Goal: Task Accomplishment & Management: Use online tool/utility

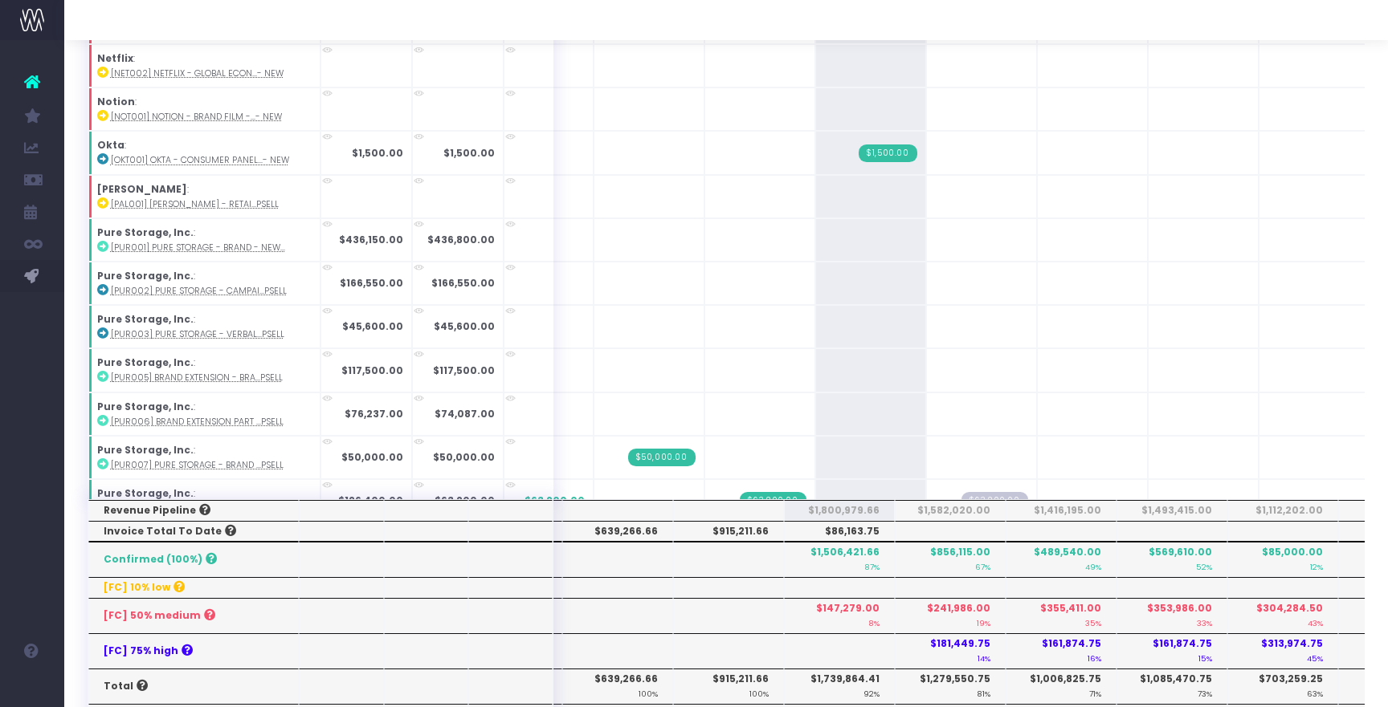
scroll to position [1186, 0]
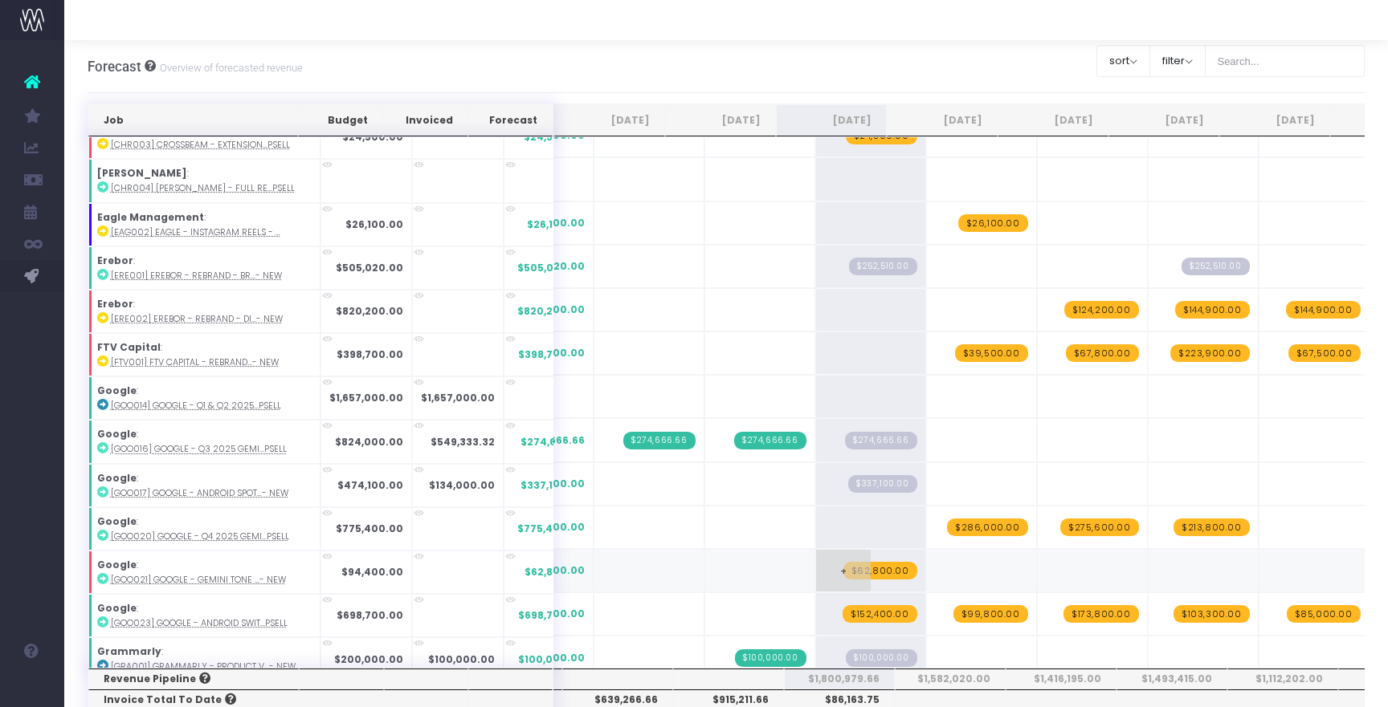
scroll to position [459, 0]
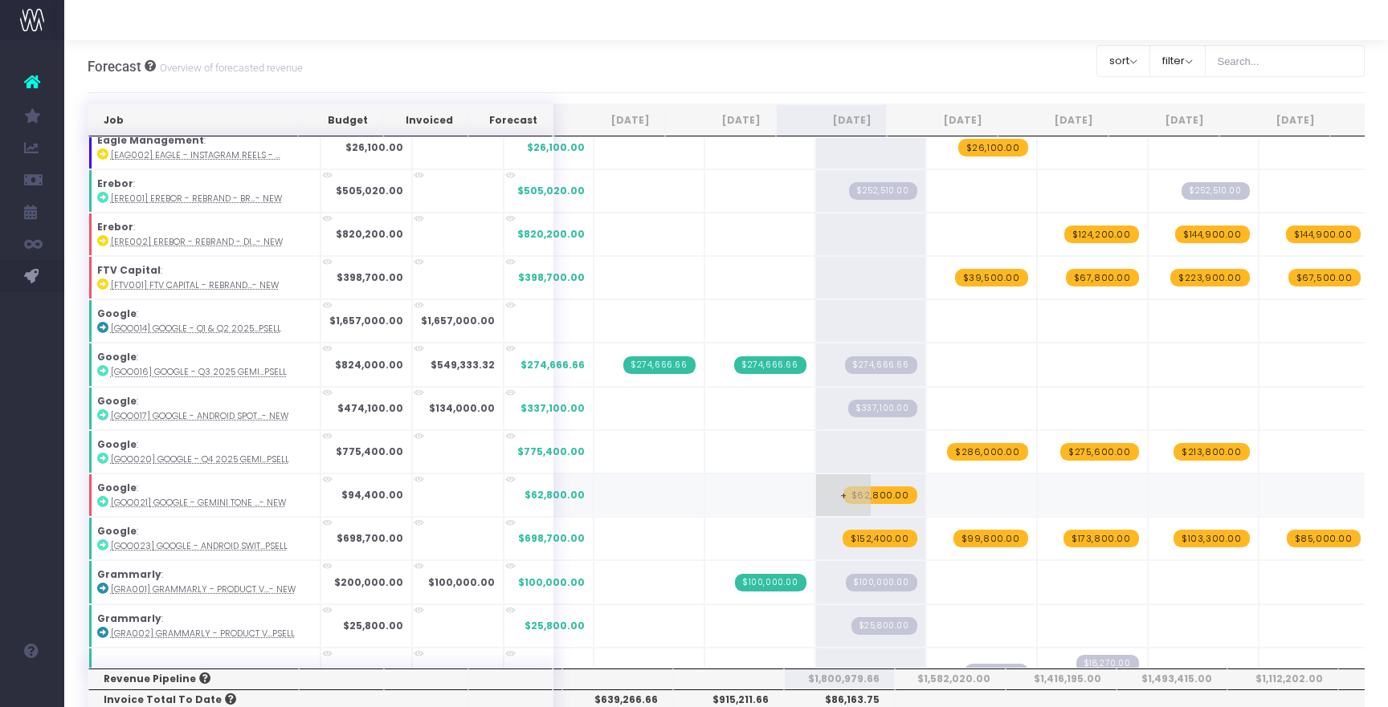
click at [843, 493] on span "$62,800.00" at bounding box center [880, 496] width 74 height 18
click at [822, 493] on span "+" at bounding box center [843, 496] width 55 height 42
